Goal: Task Accomplishment & Management: Use online tool/utility

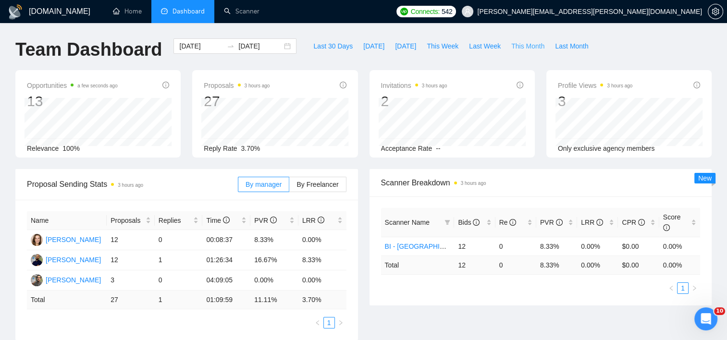
click at [516, 42] on span "This Month" at bounding box center [527, 46] width 33 height 11
type input "[DATE]"
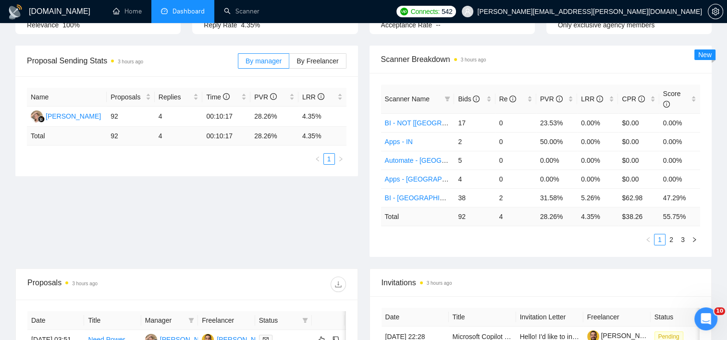
scroll to position [144, 0]
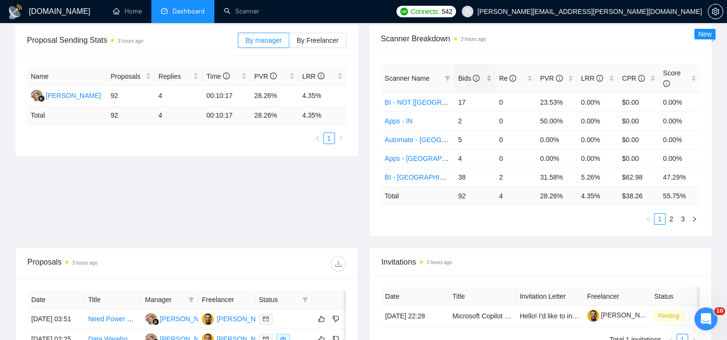
click at [491, 73] on div "Bids" at bounding box center [474, 78] width 33 height 11
click at [233, 7] on link "Scanner" at bounding box center [242, 11] width 36 height 8
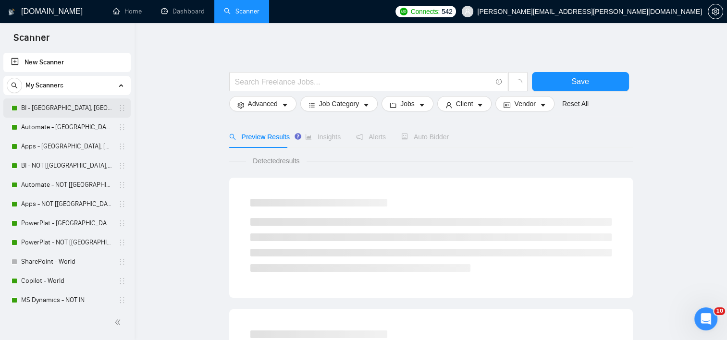
click at [56, 110] on link "BI - [GEOGRAPHIC_DATA], [GEOGRAPHIC_DATA], [GEOGRAPHIC_DATA]" at bounding box center [66, 107] width 91 height 19
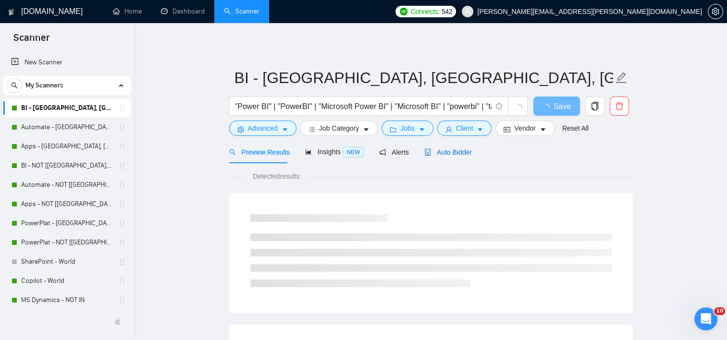
drag, startPoint x: 434, startPoint y: 149, endPoint x: 465, endPoint y: 151, distance: 30.8
click at [434, 149] on span "Auto Bidder" at bounding box center [448, 152] width 48 height 8
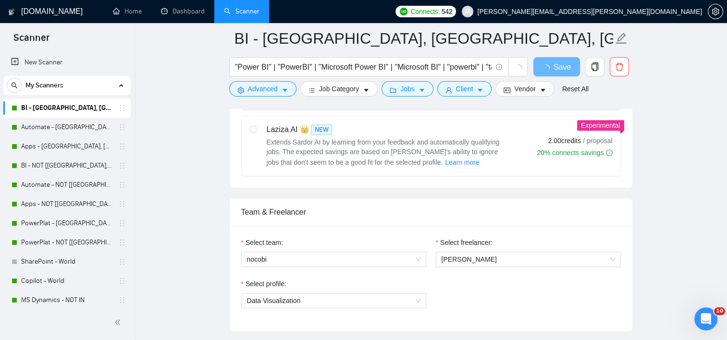
scroll to position [432, 0]
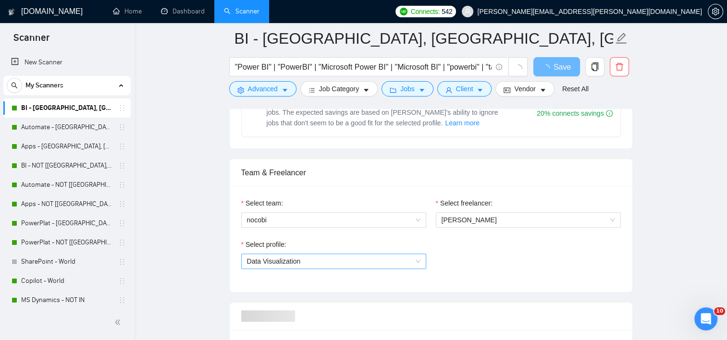
click at [294, 267] on span "Data Visualization" at bounding box center [333, 261] width 173 height 14
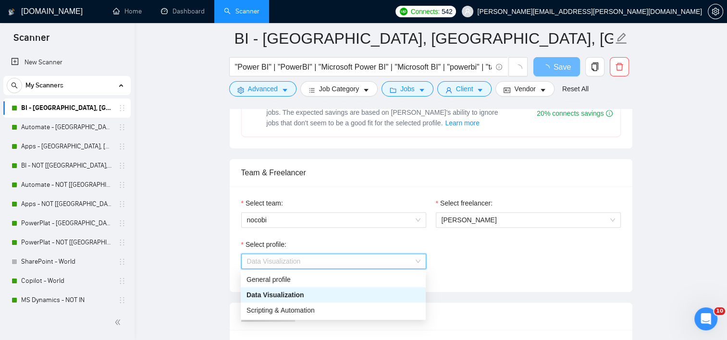
click at [298, 267] on span "Data Visualization" at bounding box center [333, 261] width 173 height 14
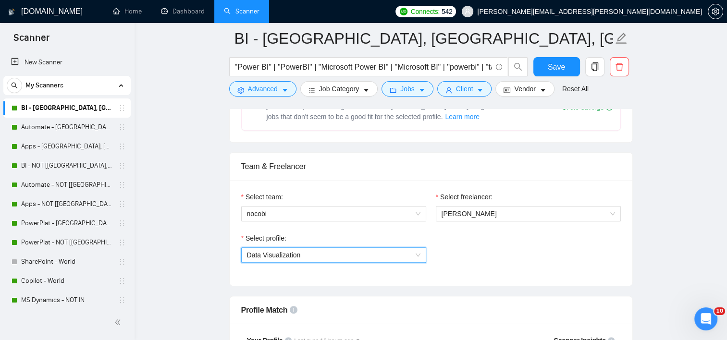
scroll to position [528, 0]
